Goal: Transaction & Acquisition: Book appointment/travel/reservation

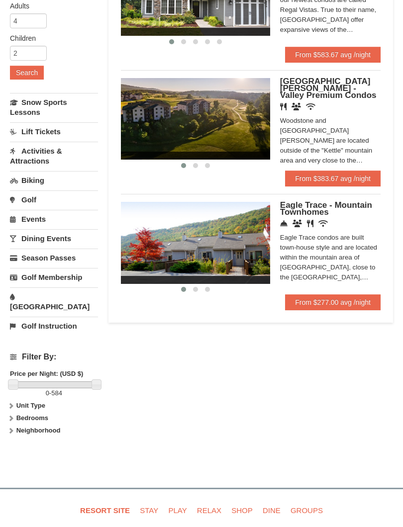
scroll to position [162, 0]
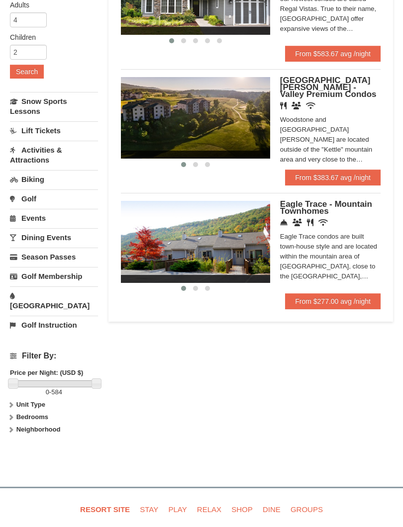
click at [336, 303] on link "From $277.00 avg /night" at bounding box center [332, 301] width 95 height 16
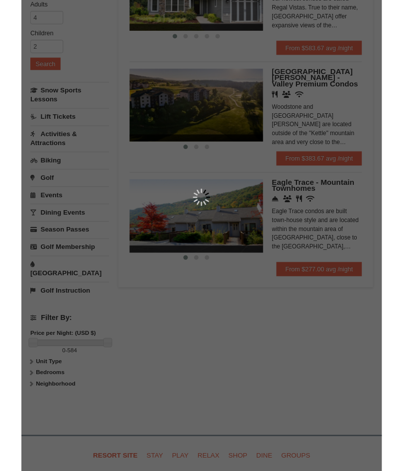
scroll to position [190, 0]
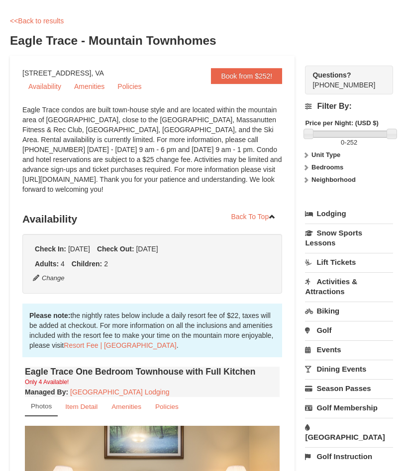
scroll to position [48, 0]
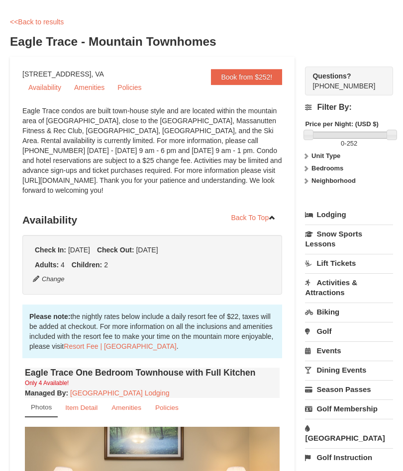
click at [331, 167] on strong "Bedrooms" at bounding box center [327, 168] width 32 height 7
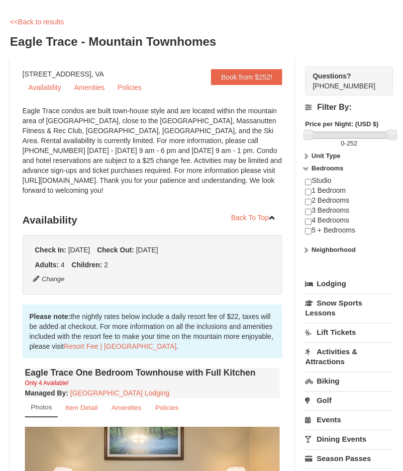
click at [308, 214] on input "checkbox" at bounding box center [308, 212] width 6 height 6
checkbox input "true"
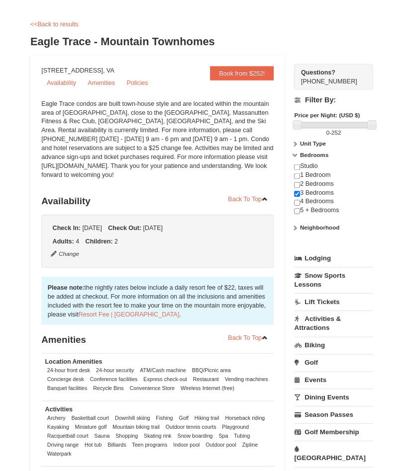
scroll to position [0, 0]
